Goal: Task Accomplishment & Management: Complete application form

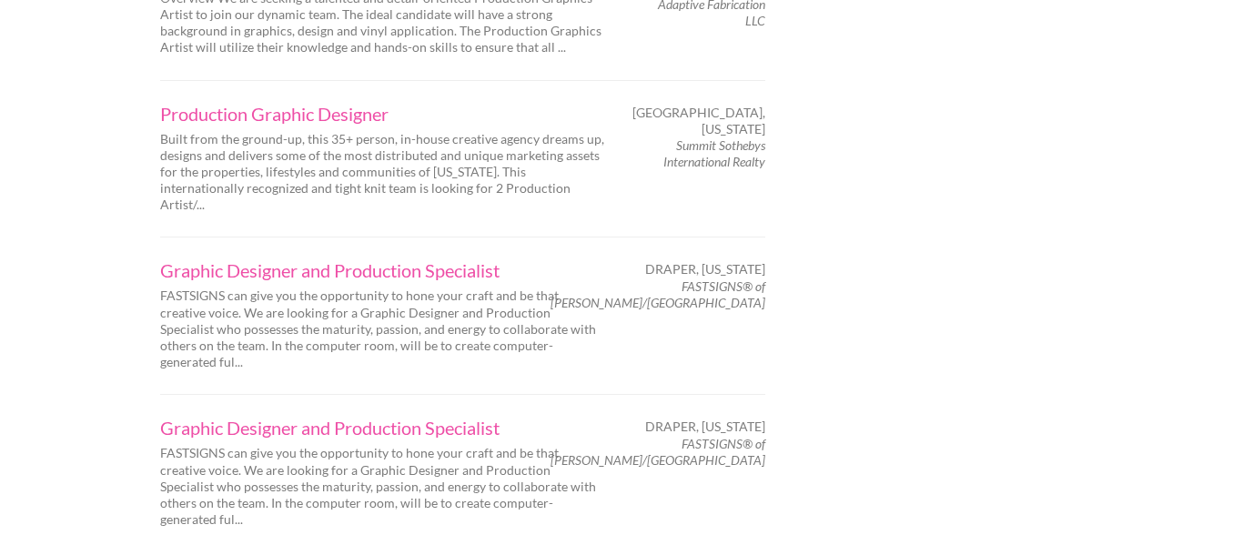
scroll to position [2970, 0]
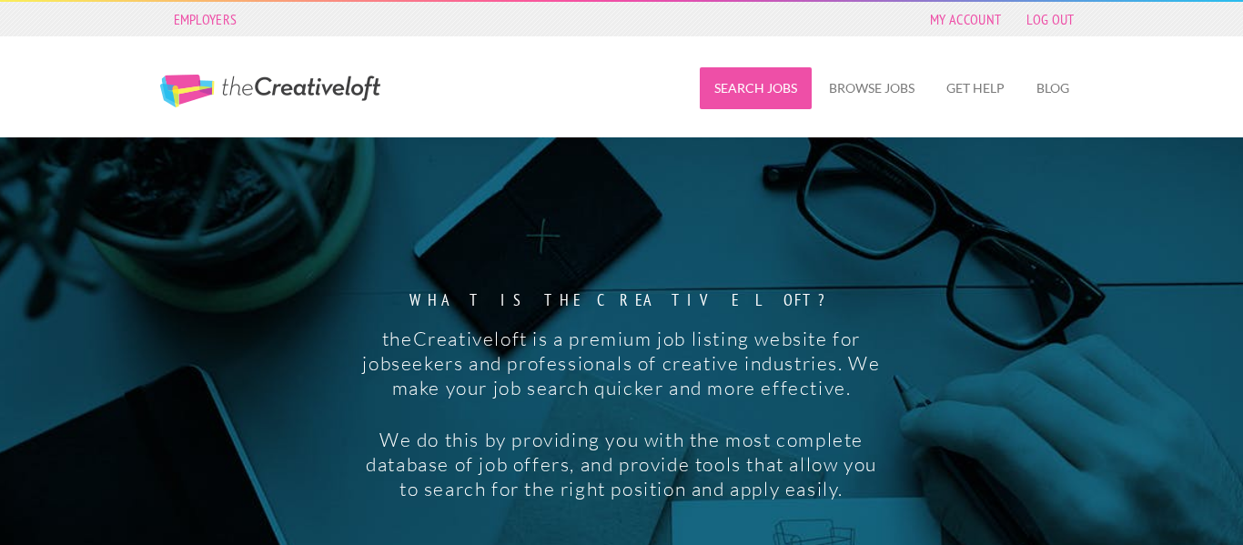
click at [784, 96] on link "Search Jobs" at bounding box center [756, 88] width 112 height 42
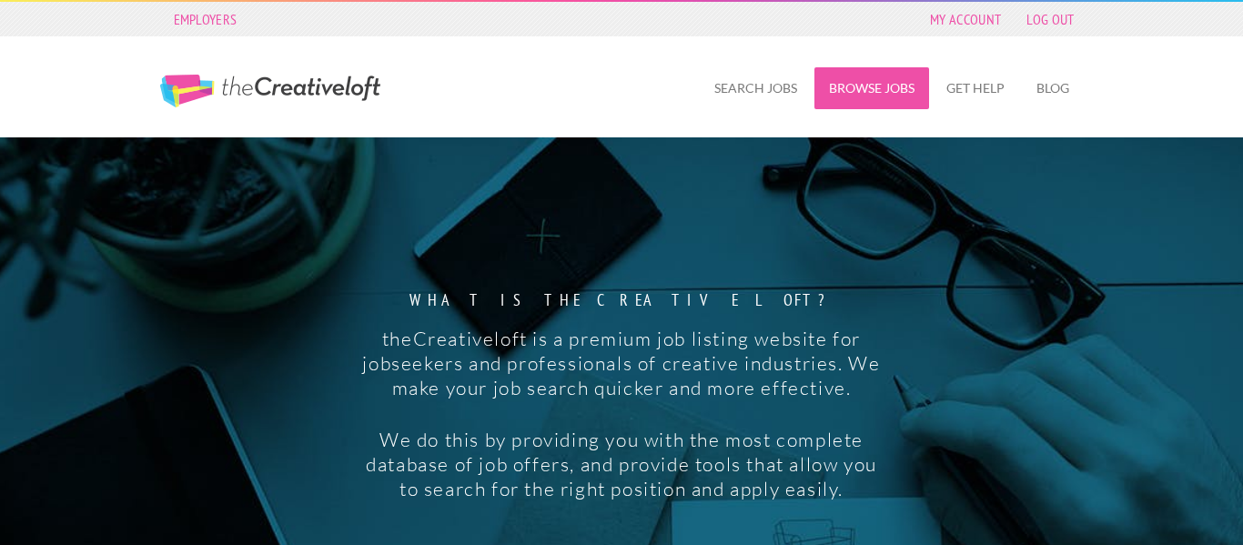
click at [869, 80] on link "Browse Jobs" at bounding box center [871, 88] width 115 height 42
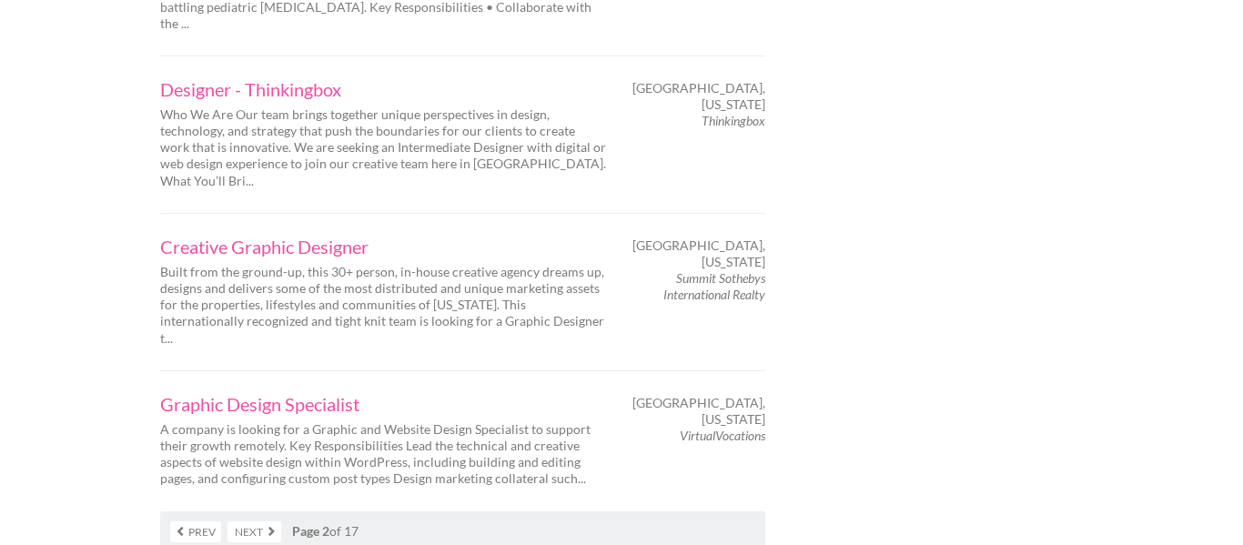
scroll to position [3016, 0]
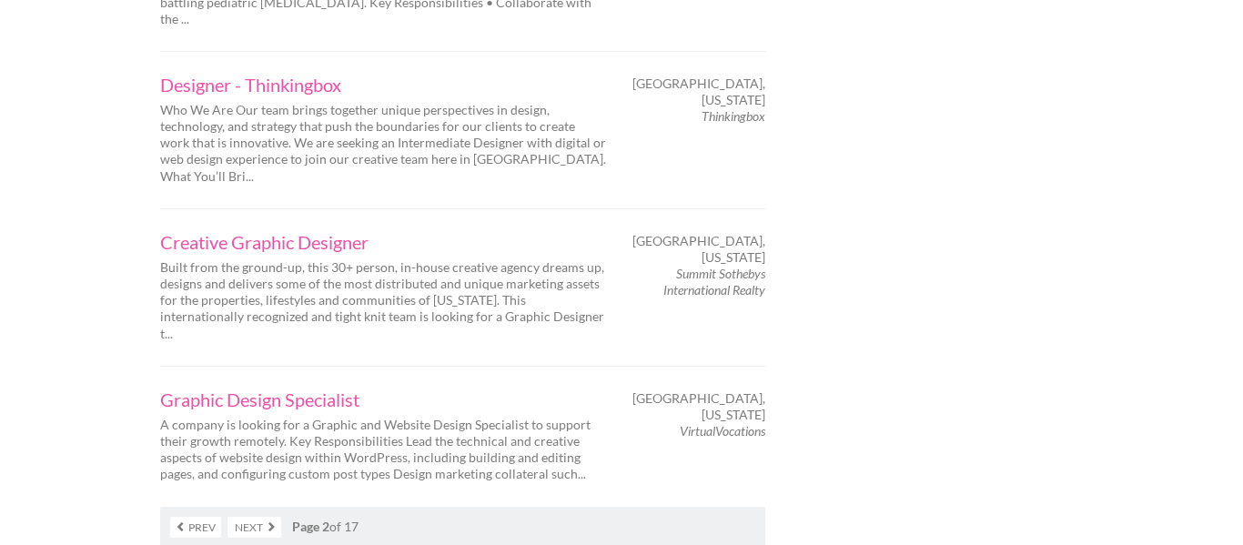
click at [250, 517] on link "Next" at bounding box center [254, 527] width 54 height 21
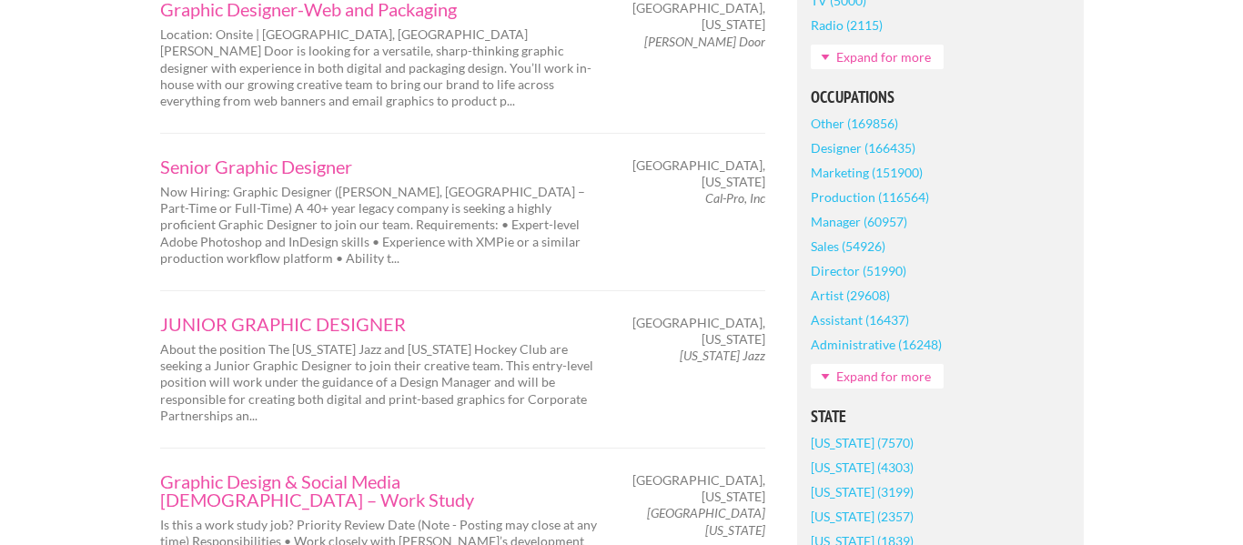
scroll to position [862, 0]
